Goal: Task Accomplishment & Management: Use online tool/utility

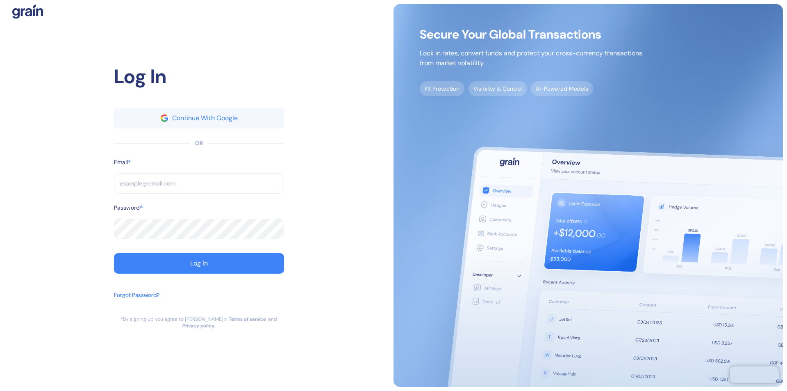
click at [199, 186] on input "text" at bounding box center [199, 183] width 170 height 20
type input "suppo"
type input "sup"
type input "suppor"
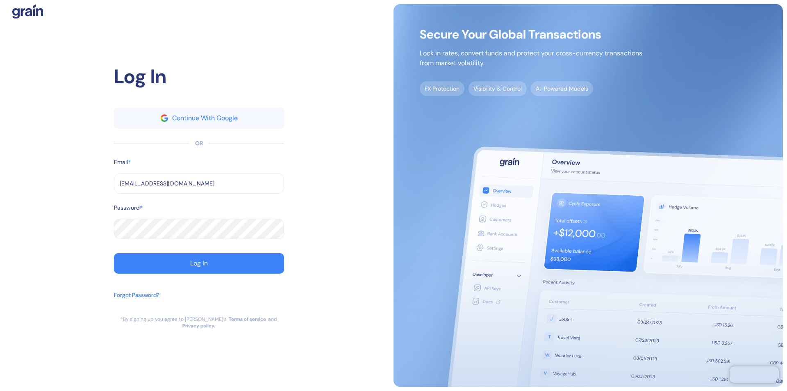
type input "[EMAIL_ADDRESS][DOMAIN_NAME]"
click at [199, 266] on div "Log In" at bounding box center [199, 263] width 18 height 7
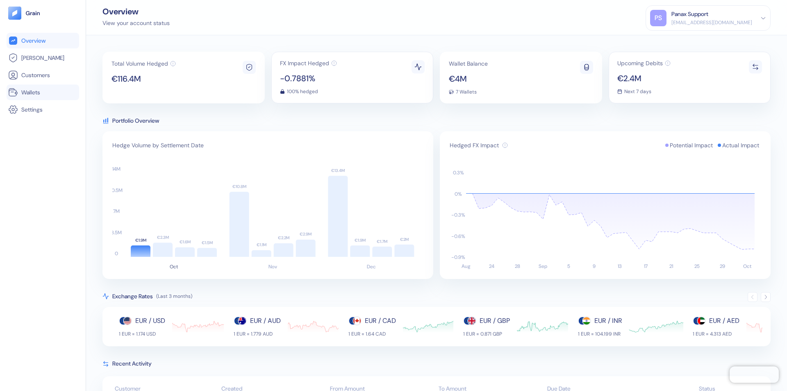
click at [43, 92] on link "Wallets" at bounding box center [42, 92] width 69 height 10
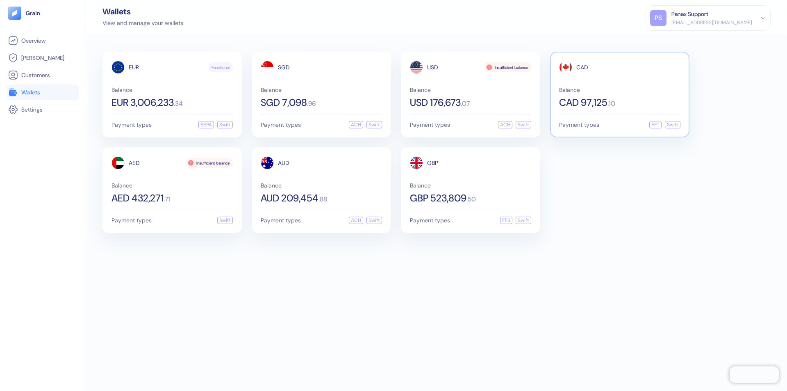
click at [582, 67] on span "CAD" at bounding box center [582, 67] width 12 height 6
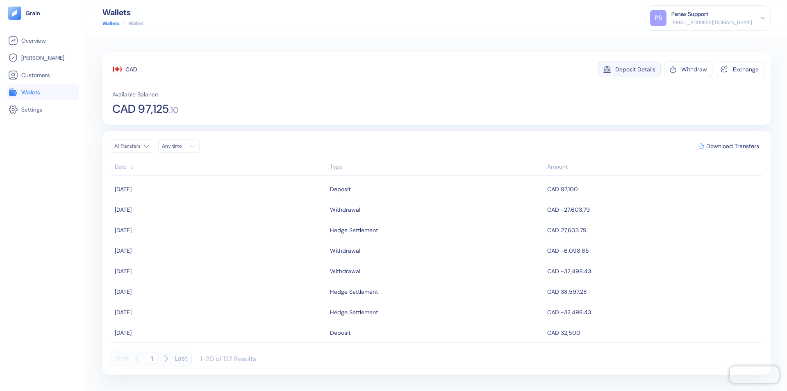
click at [635, 69] on div "Deposit Details" at bounding box center [635, 69] width 40 height 6
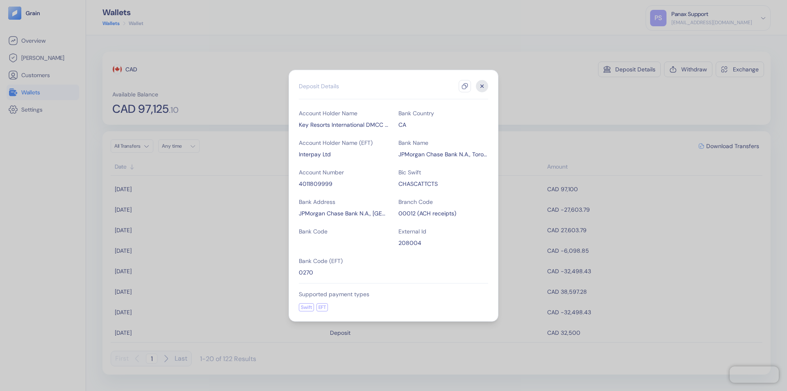
click at [465, 86] on icon "button" at bounding box center [465, 86] width 7 height 7
click at [482, 86] on icon "button" at bounding box center [482, 85] width 3 height 3
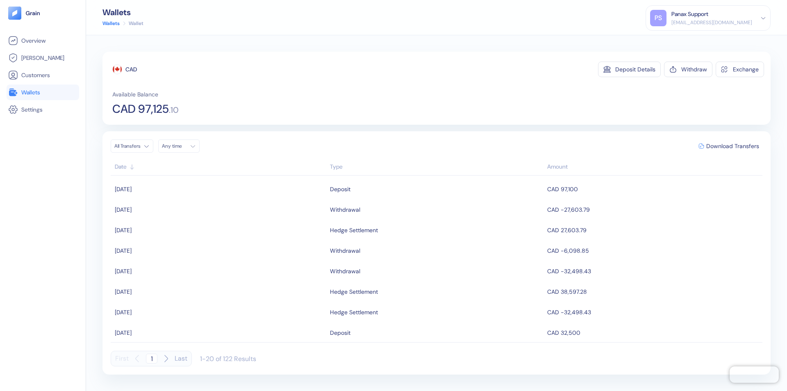
click at [181, 146] on div "Any time" at bounding box center [174, 146] width 25 height 7
click at [220, 188] on button "4" at bounding box center [220, 188] width 10 height 10
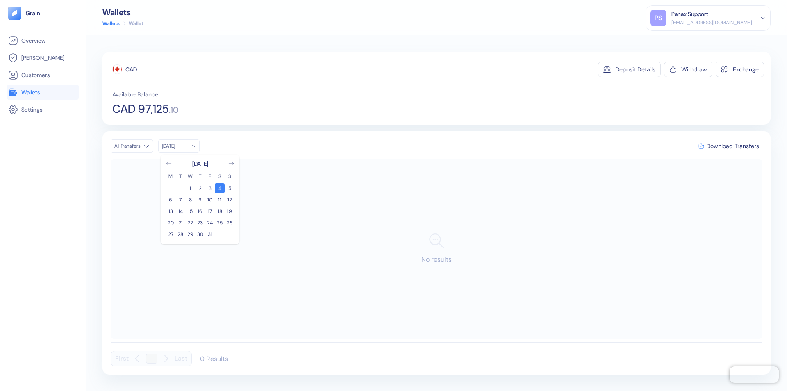
click at [169, 164] on icon "Go to previous month" at bounding box center [168, 163] width 5 height 3
click at [200, 188] on button "4" at bounding box center [200, 188] width 10 height 10
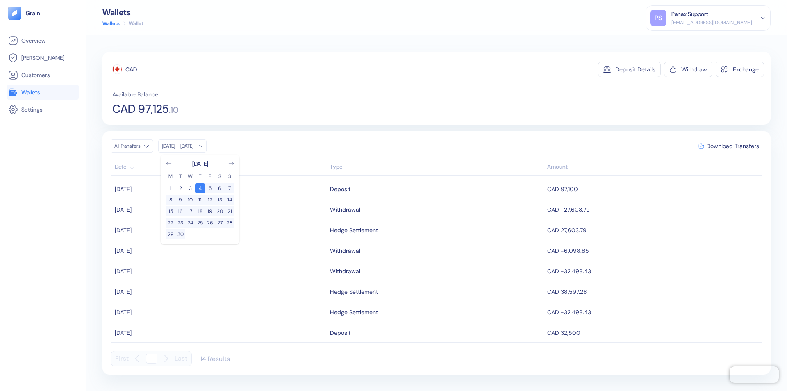
click at [131, 69] on div "CAD" at bounding box center [130, 69] width 11 height 8
click at [732, 146] on span "Download Transfers" at bounding box center [732, 146] width 53 height 6
click at [43, 92] on link "Wallets" at bounding box center [42, 92] width 69 height 10
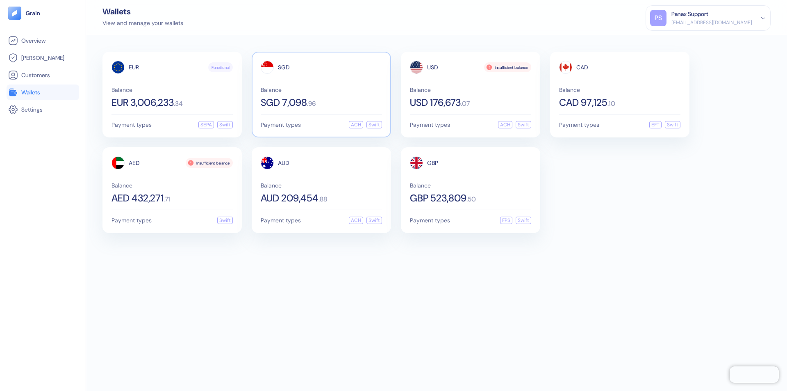
click at [284, 67] on span "SGD" at bounding box center [284, 67] width 12 height 6
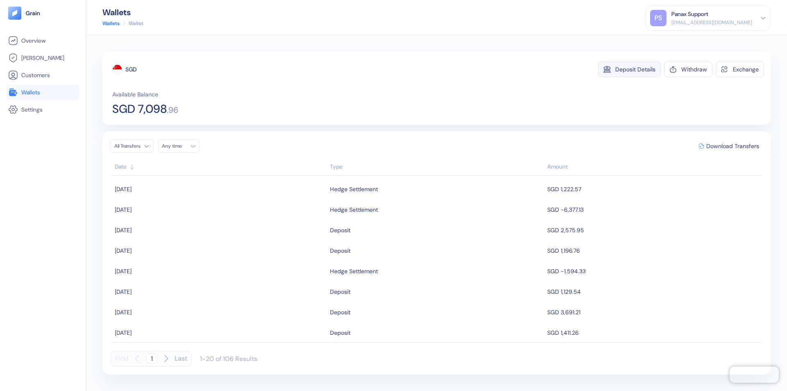
click at [635, 69] on div "Deposit Details" at bounding box center [635, 69] width 40 height 6
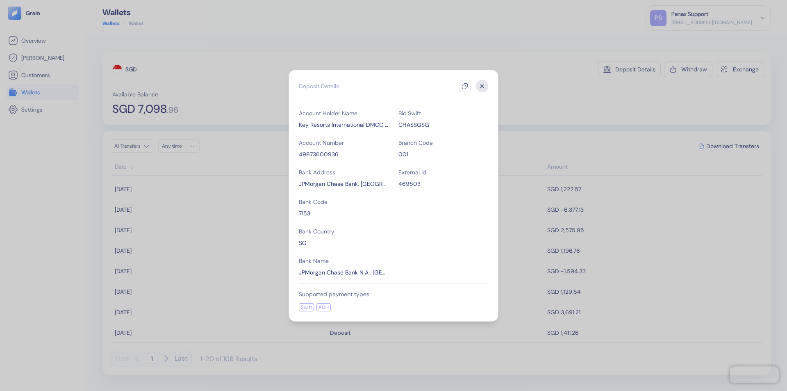
click at [465, 86] on icon "button" at bounding box center [465, 86] width 7 height 7
click at [482, 86] on icon "button" at bounding box center [482, 85] width 3 height 3
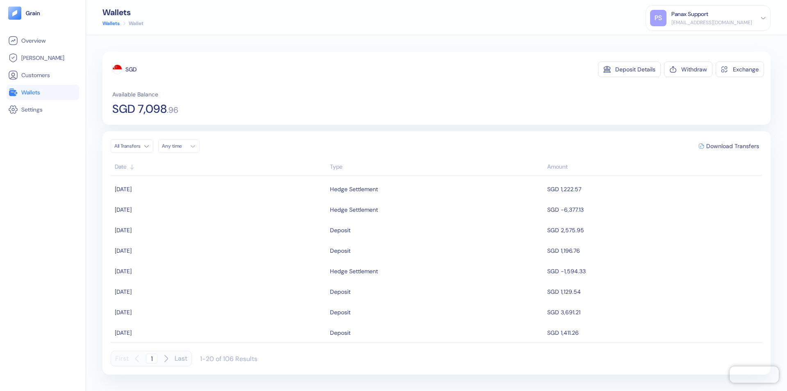
click at [181, 146] on div "Any time" at bounding box center [174, 146] width 25 height 7
click at [220, 188] on button "4" at bounding box center [220, 188] width 10 height 10
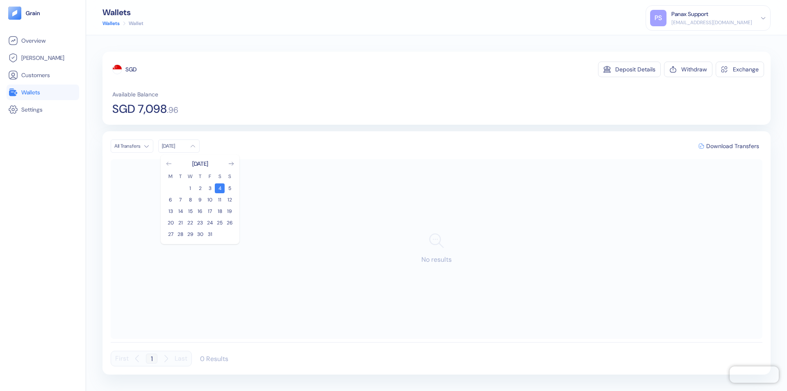
click at [169, 164] on icon "Go to previous month" at bounding box center [168, 163] width 5 height 3
click at [200, 188] on button "4" at bounding box center [200, 188] width 10 height 10
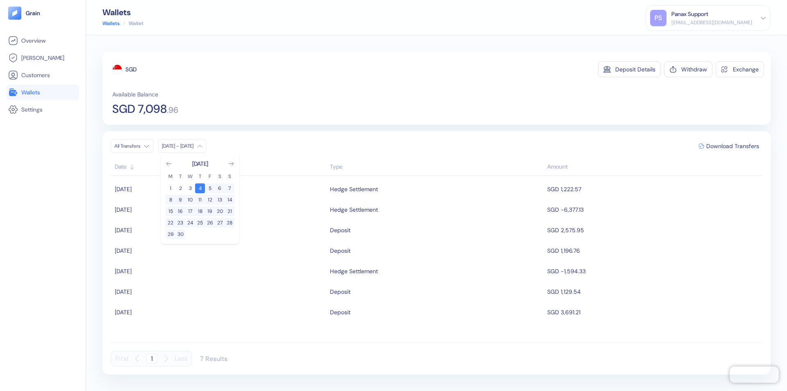
click at [131, 69] on div "SGD" at bounding box center [130, 69] width 11 height 8
click at [732, 146] on span "Download Transfers" at bounding box center [732, 146] width 53 height 6
click at [43, 92] on link "Wallets" at bounding box center [42, 92] width 69 height 10
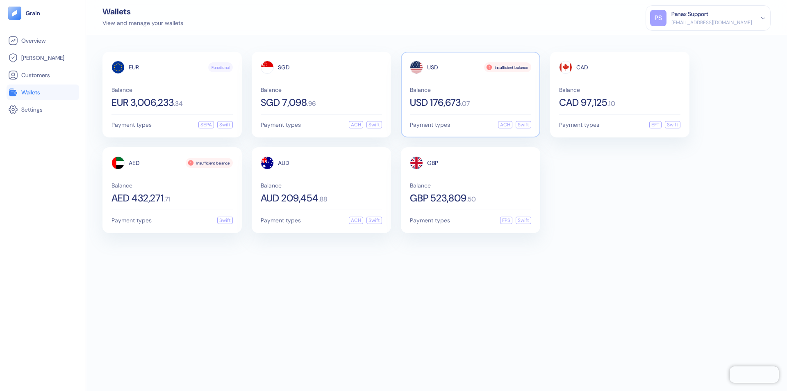
click at [432, 67] on span "USD" at bounding box center [432, 67] width 11 height 6
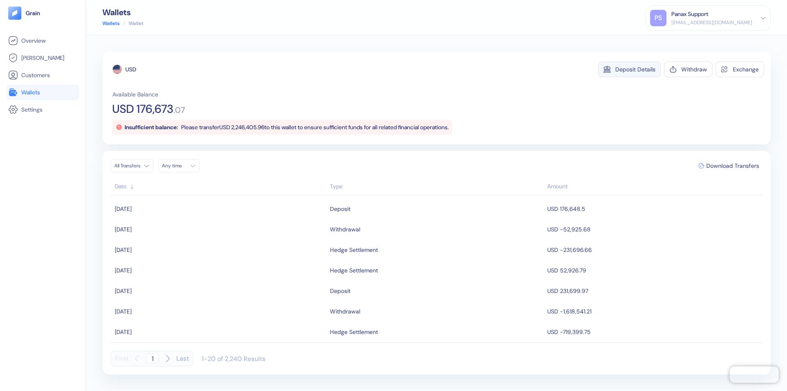
click at [635, 69] on div "Deposit Details" at bounding box center [635, 69] width 40 height 6
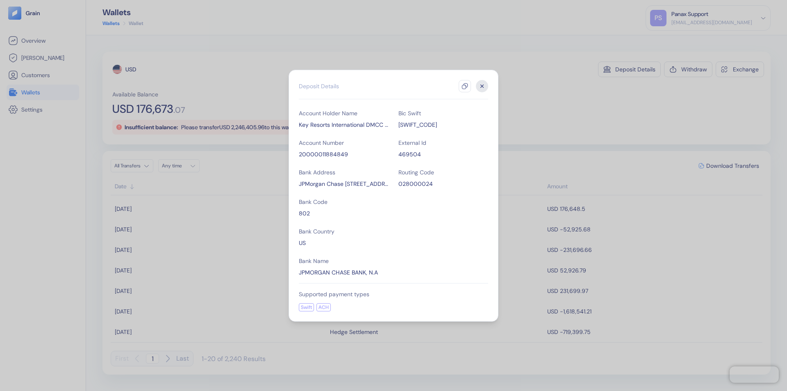
click at [465, 86] on icon "button" at bounding box center [465, 86] width 7 height 7
click at [482, 86] on icon "button" at bounding box center [482, 85] width 3 height 3
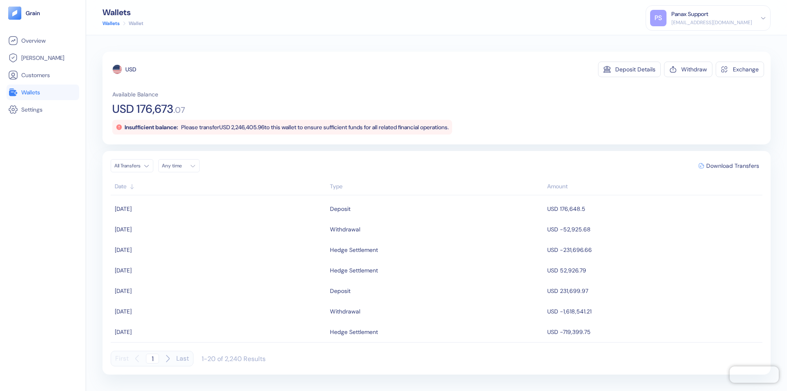
click at [181, 166] on div "Any time" at bounding box center [174, 165] width 25 height 7
click at [220, 208] on button "4" at bounding box center [220, 208] width 10 height 10
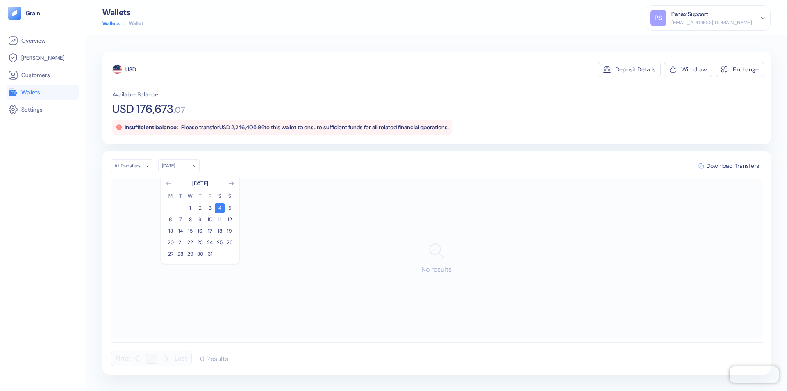
click at [169, 183] on icon "Go to previous month" at bounding box center [168, 183] width 5 height 3
click at [200, 208] on button "4" at bounding box center [200, 208] width 10 height 10
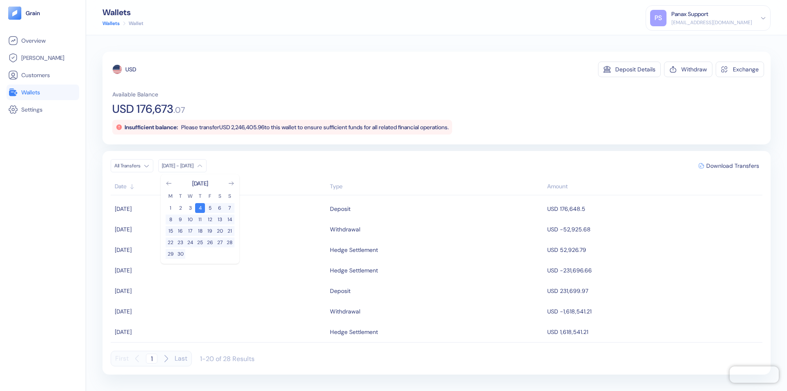
click at [131, 69] on div "USD" at bounding box center [130, 69] width 11 height 8
click at [732, 166] on span "Download Transfers" at bounding box center [732, 166] width 53 height 6
click at [43, 92] on link "Wallets" at bounding box center [42, 92] width 69 height 10
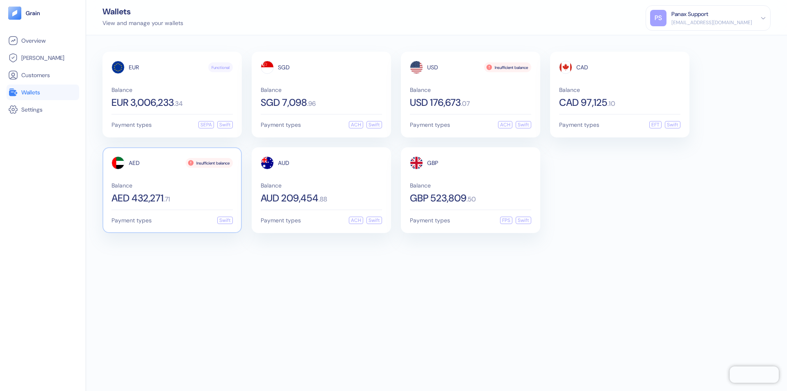
click at [134, 163] on span "AED" at bounding box center [134, 163] width 11 height 6
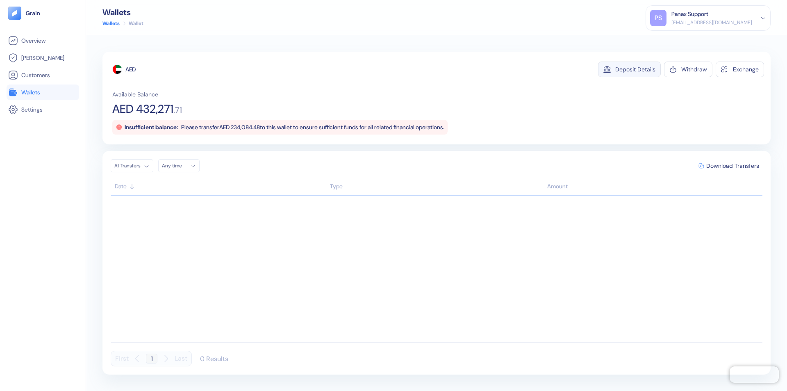
click at [635, 69] on div "Deposit Details" at bounding box center [635, 69] width 40 height 6
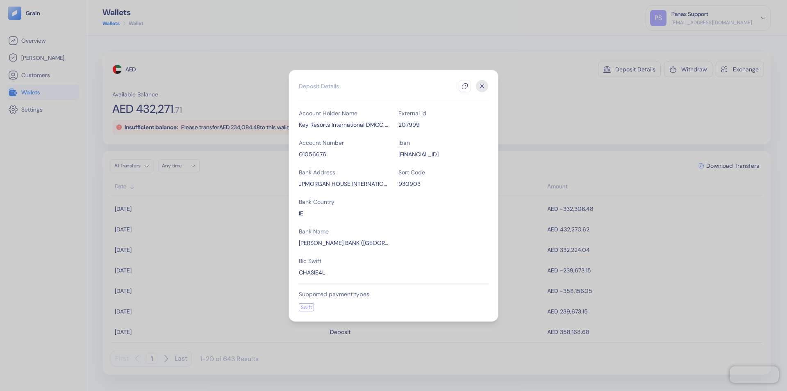
click at [465, 86] on icon "button" at bounding box center [465, 86] width 7 height 7
click at [482, 86] on icon "button" at bounding box center [482, 85] width 3 height 3
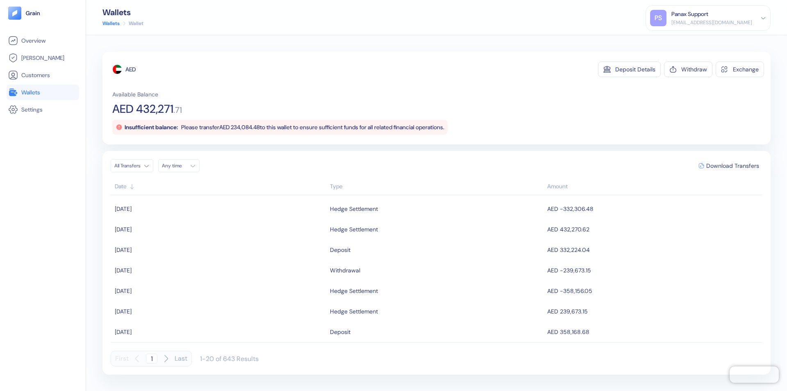
click at [181, 166] on div "Any time" at bounding box center [174, 165] width 25 height 7
click at [220, 208] on button "4" at bounding box center [220, 208] width 10 height 10
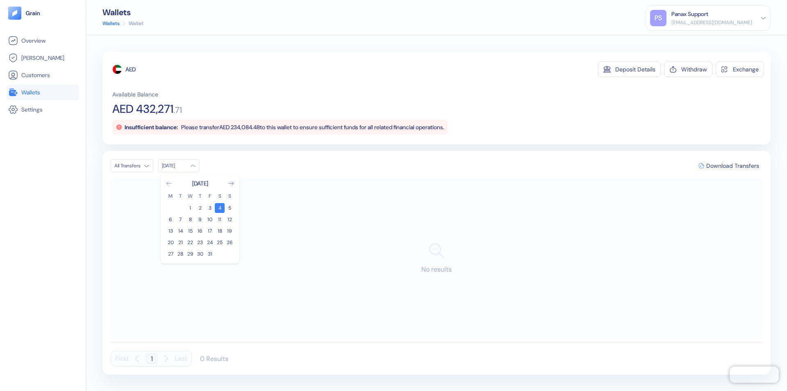
click at [169, 183] on icon "Go to previous month" at bounding box center [168, 183] width 5 height 3
click at [200, 208] on button "4" at bounding box center [200, 208] width 10 height 10
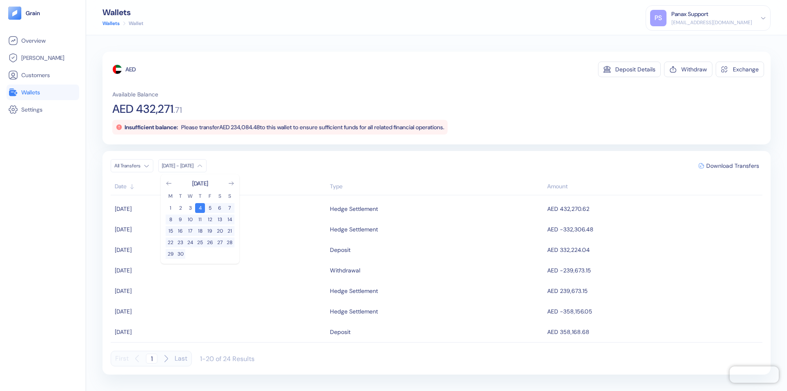
click at [131, 69] on div "AED" at bounding box center [130, 69] width 10 height 8
click at [732, 166] on span "Download Transfers" at bounding box center [732, 166] width 53 height 6
click at [43, 92] on link "Wallets" at bounding box center [42, 92] width 69 height 10
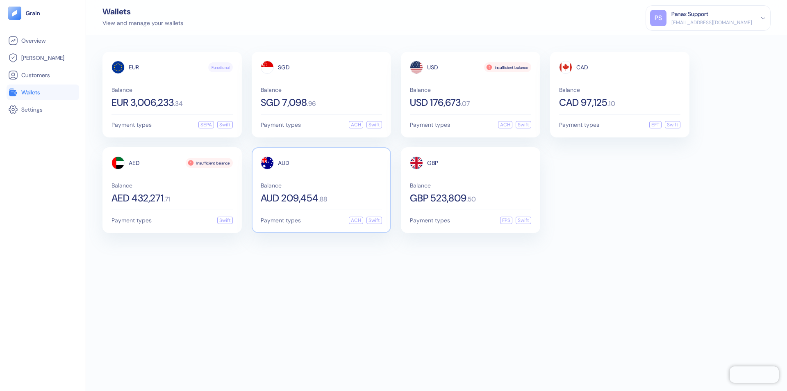
click at [284, 163] on span "AUD" at bounding box center [283, 163] width 11 height 6
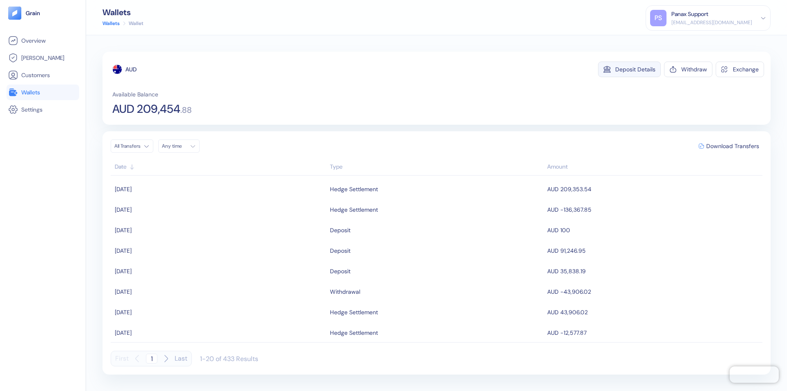
click at [635, 69] on div "Deposit Details" at bounding box center [635, 69] width 40 height 6
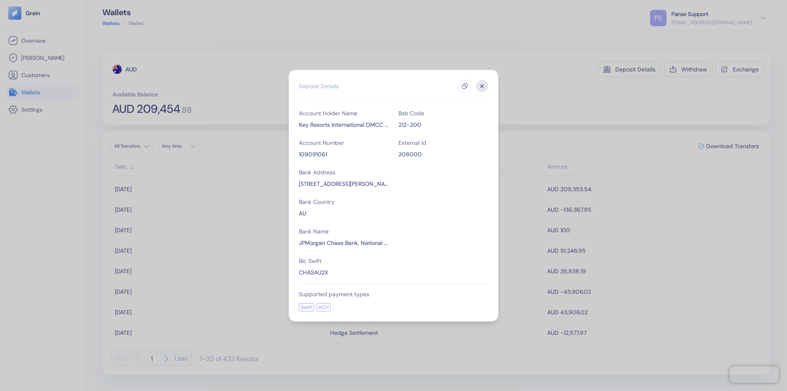
click at [465, 86] on icon "button" at bounding box center [465, 86] width 7 height 7
click at [482, 86] on icon "button" at bounding box center [482, 85] width 3 height 3
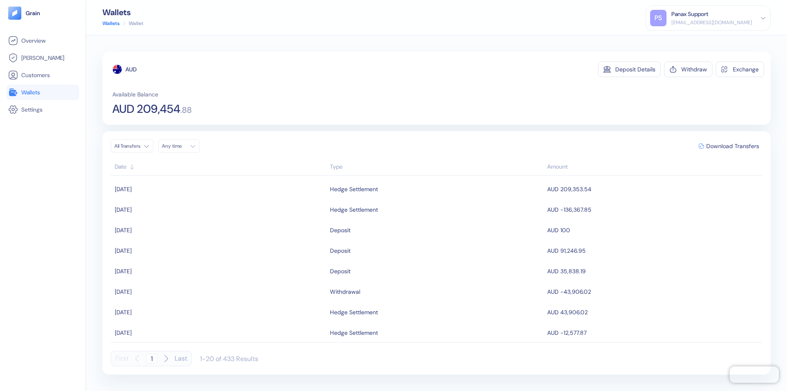
click at [181, 146] on div "Any time" at bounding box center [174, 146] width 25 height 7
click at [220, 188] on button "4" at bounding box center [220, 188] width 10 height 10
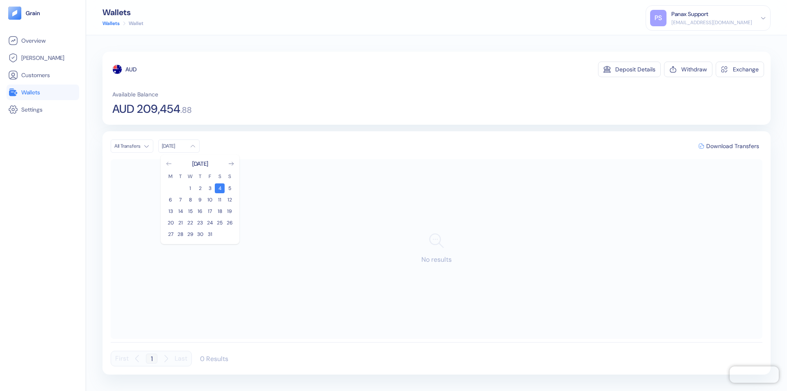
click at [169, 164] on icon "Go to previous month" at bounding box center [168, 163] width 5 height 3
click at [200, 188] on button "4" at bounding box center [200, 188] width 10 height 10
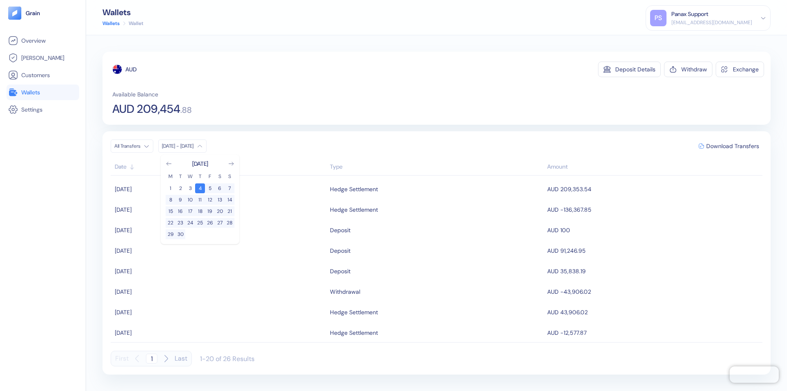
click at [131, 69] on div "AUD" at bounding box center [130, 69] width 11 height 8
click at [732, 146] on span "Download Transfers" at bounding box center [732, 146] width 53 height 6
click at [43, 92] on link "Wallets" at bounding box center [42, 92] width 69 height 10
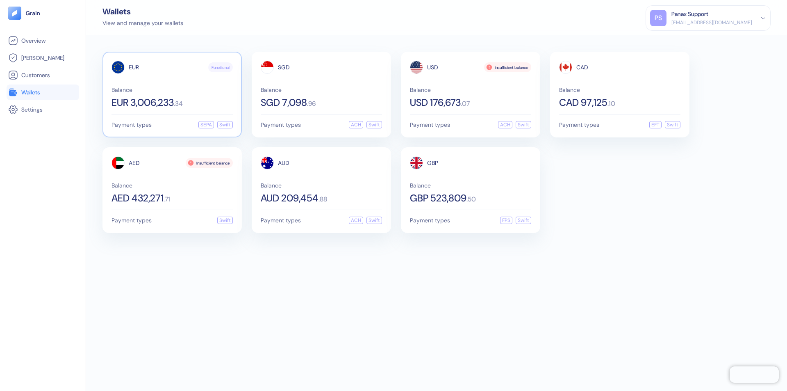
click at [134, 67] on span "EUR" at bounding box center [134, 67] width 10 height 6
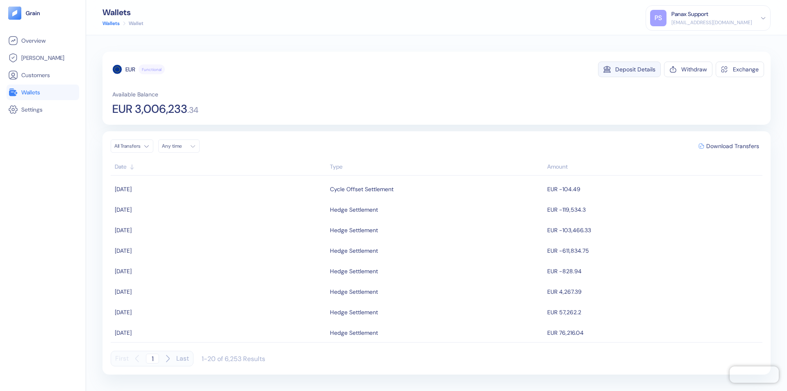
click at [635, 69] on div "Deposit Details" at bounding box center [635, 69] width 40 height 6
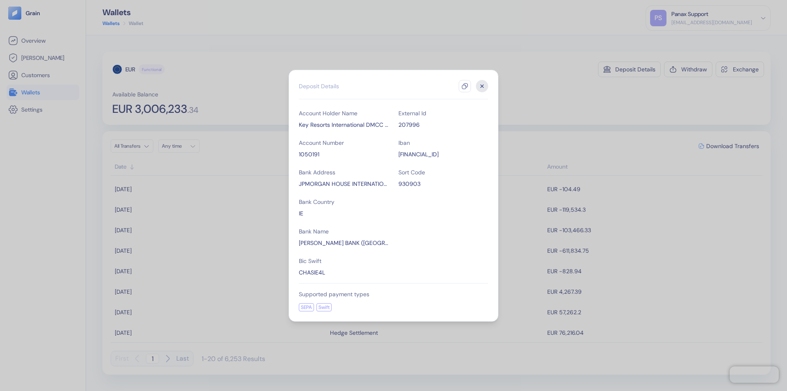
click at [465, 86] on icon "button" at bounding box center [465, 86] width 7 height 7
click at [482, 86] on icon "button" at bounding box center [482, 85] width 3 height 3
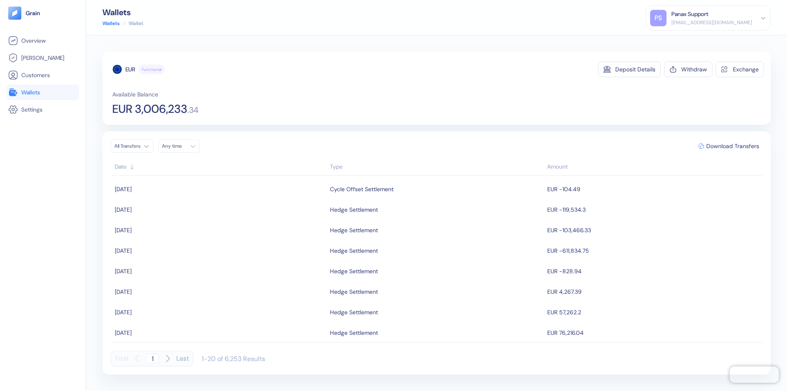
click at [181, 146] on div "Any time" at bounding box center [174, 146] width 25 height 7
click at [220, 188] on button "4" at bounding box center [220, 188] width 10 height 10
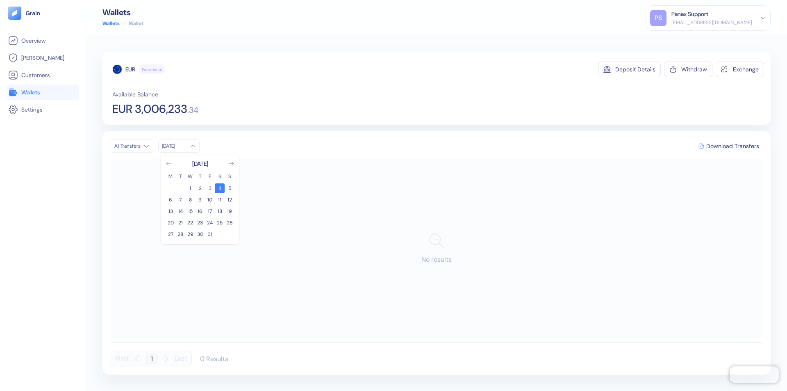
click at [169, 164] on icon "Go to previous month" at bounding box center [168, 163] width 5 height 3
click at [200, 188] on button "4" at bounding box center [200, 188] width 10 height 10
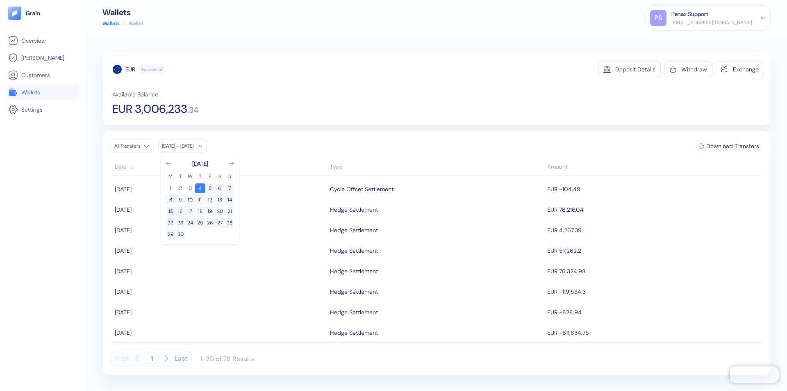
click at [130, 69] on div "EUR" at bounding box center [130, 69] width 10 height 8
click at [732, 146] on span "Download Transfers" at bounding box center [732, 146] width 53 height 6
click at [43, 92] on link "Wallets" at bounding box center [42, 92] width 69 height 10
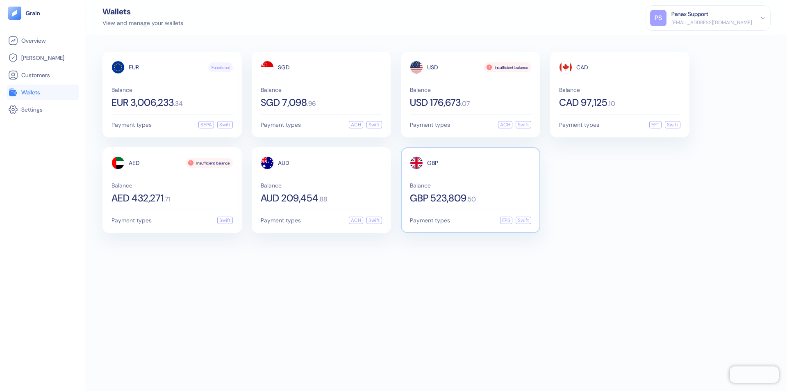
click at [432, 163] on span "GBP" at bounding box center [432, 163] width 11 height 6
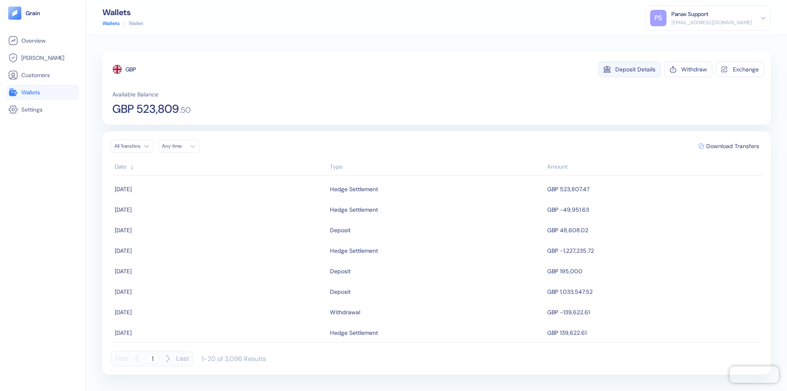
click at [635, 69] on div "Deposit Details" at bounding box center [635, 69] width 40 height 6
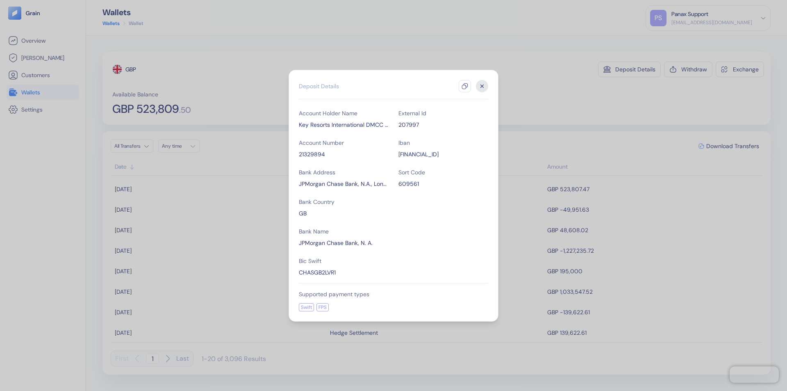
click at [465, 86] on icon "button" at bounding box center [465, 86] width 7 height 7
click at [482, 86] on icon "button" at bounding box center [482, 85] width 3 height 3
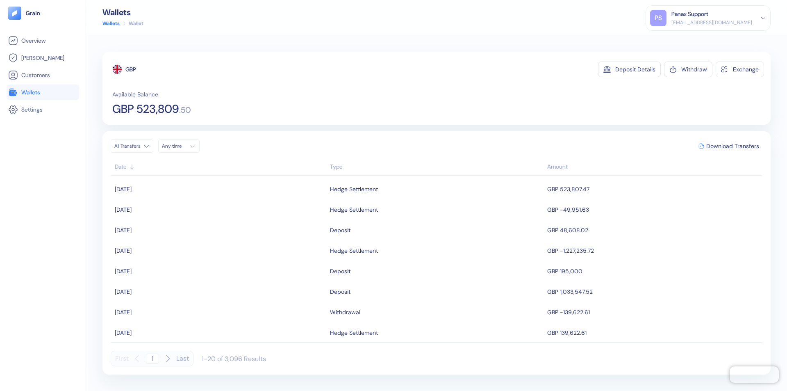
click at [181, 146] on div "Any time" at bounding box center [174, 146] width 25 height 7
click at [220, 188] on button "4" at bounding box center [220, 188] width 10 height 10
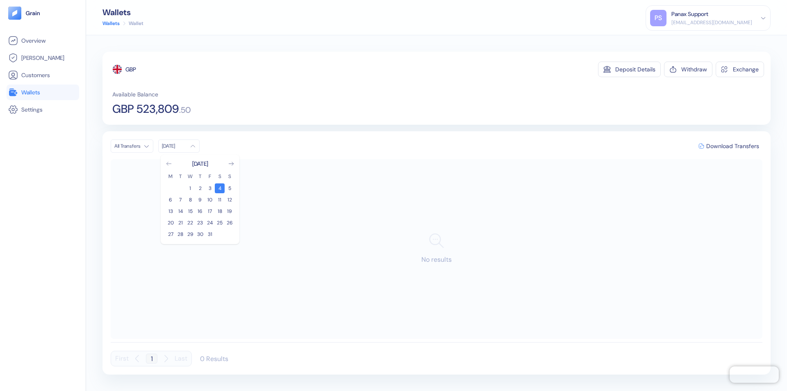
click at [169, 164] on icon "Go to previous month" at bounding box center [168, 163] width 5 height 3
click at [200, 188] on button "4" at bounding box center [200, 188] width 10 height 10
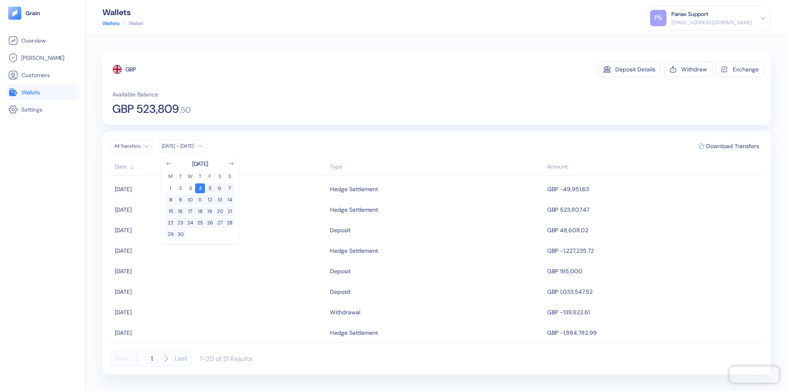
click at [131, 69] on div "GBP" at bounding box center [130, 69] width 11 height 8
click at [732, 146] on span "Download Transfers" at bounding box center [732, 146] width 53 height 6
click at [708, 18] on div "Panax Support" at bounding box center [689, 14] width 37 height 9
click at [683, 41] on div "Sign Out" at bounding box center [672, 40] width 23 height 9
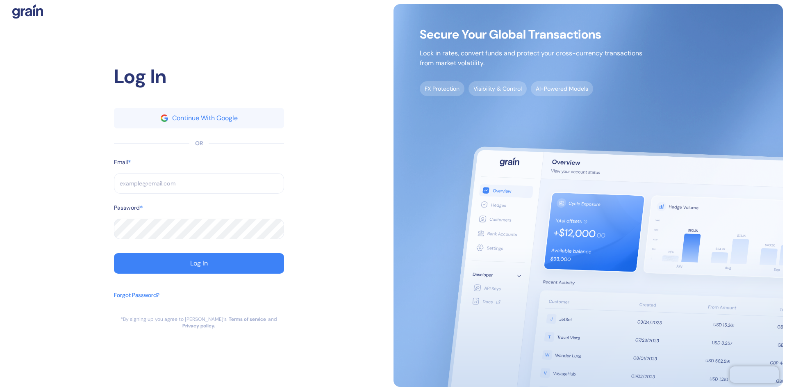
click at [199, 186] on input "text" at bounding box center [199, 183] width 170 height 20
type input "[EMAIL_ADDRESS][DOMAIN_NAME]"
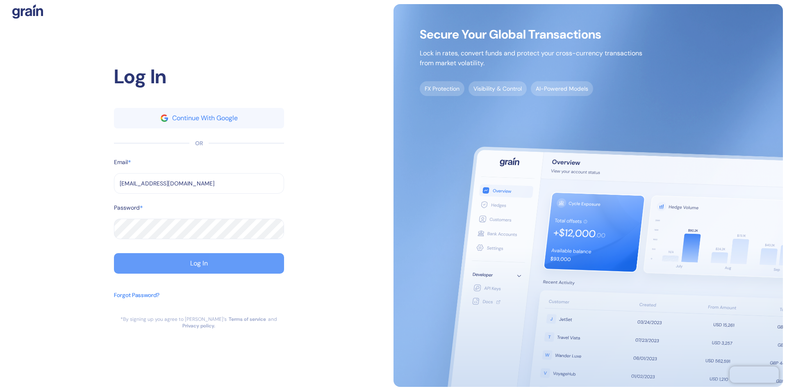
click at [199, 266] on div "Log In" at bounding box center [199, 263] width 18 height 7
